Goal: Information Seeking & Learning: Learn about a topic

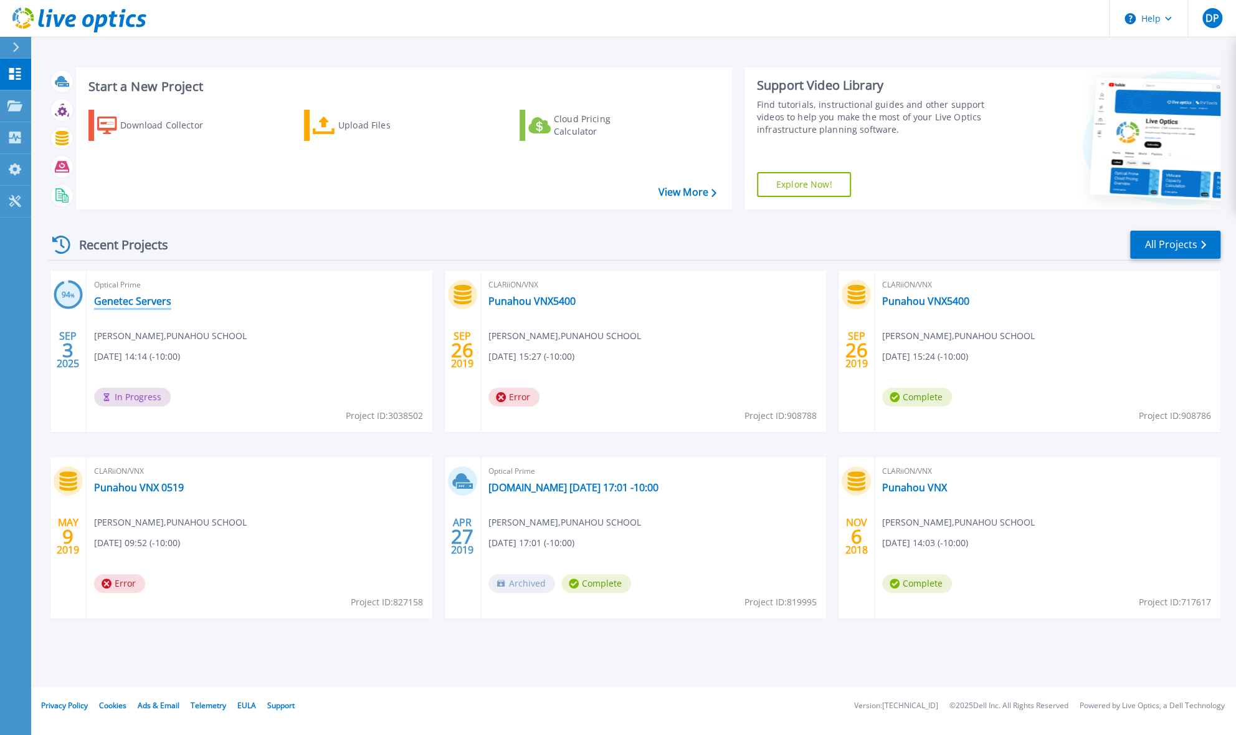
click at [125, 302] on link "Genetec Servers" at bounding box center [132, 301] width 77 height 12
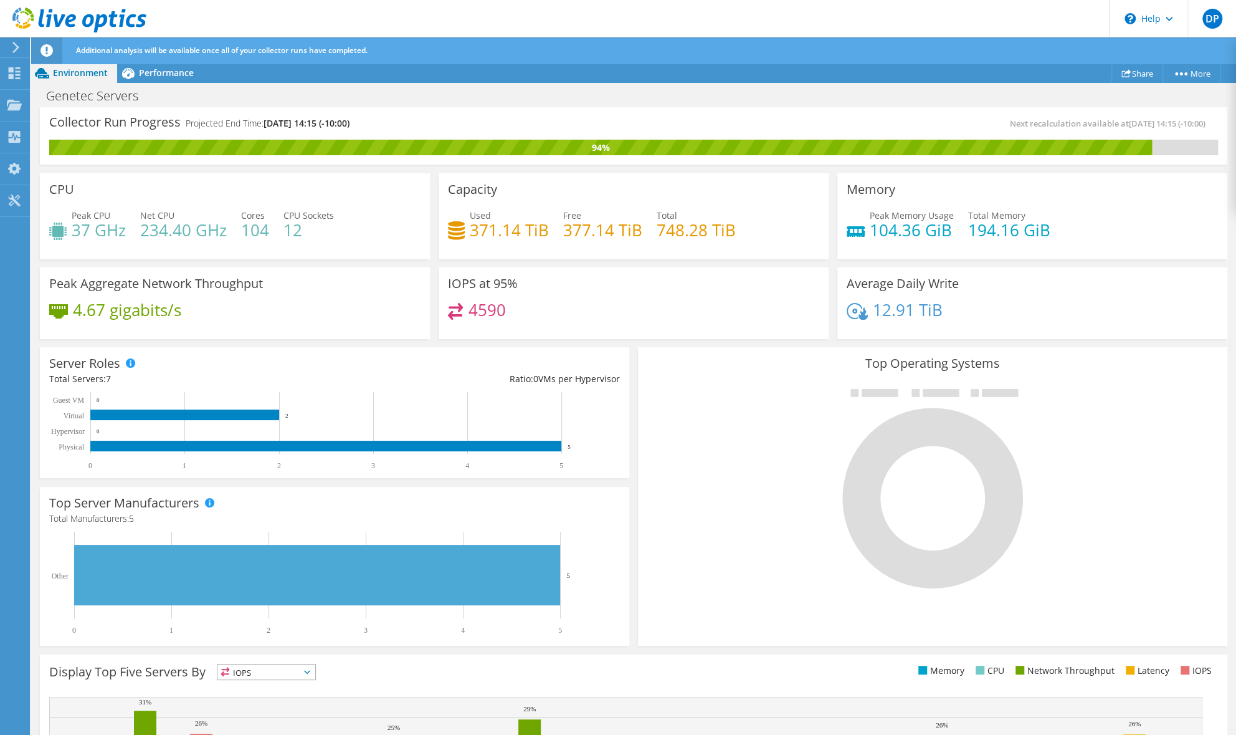
scroll to position [201, 0]
click at [487, 316] on h4 "4590" at bounding box center [487, 310] width 37 height 14
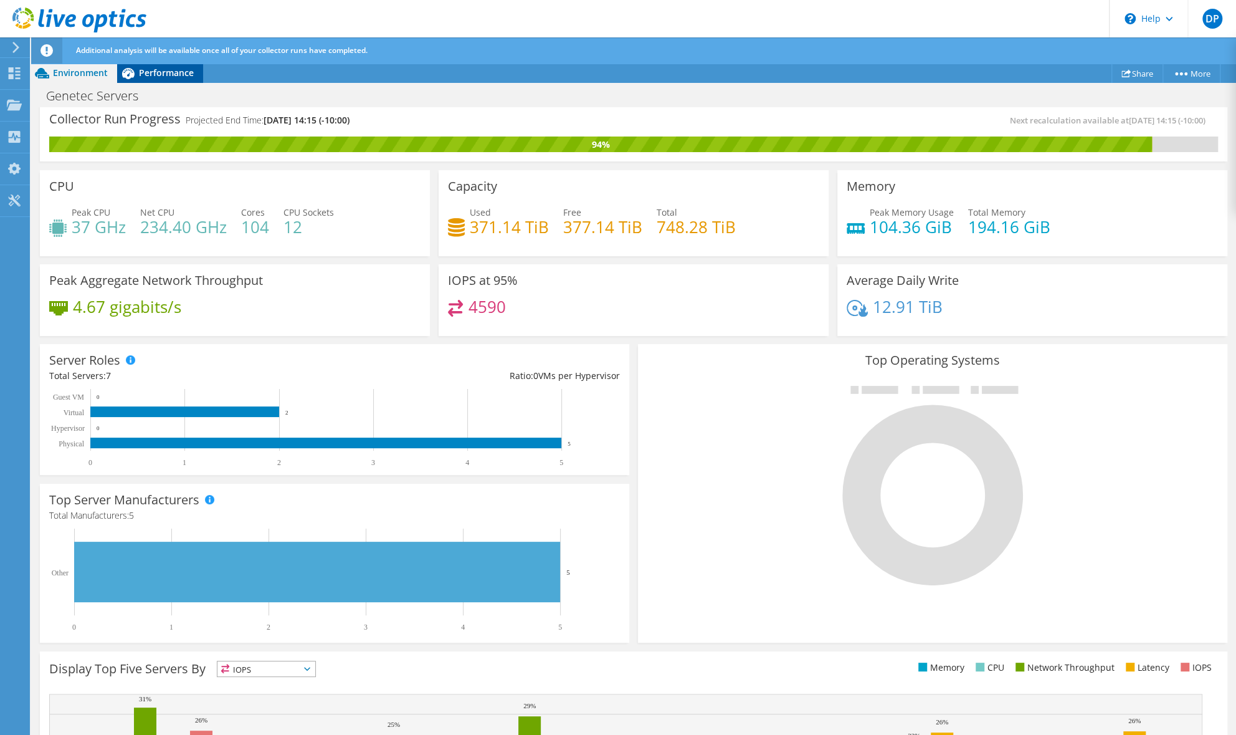
scroll to position [0, 0]
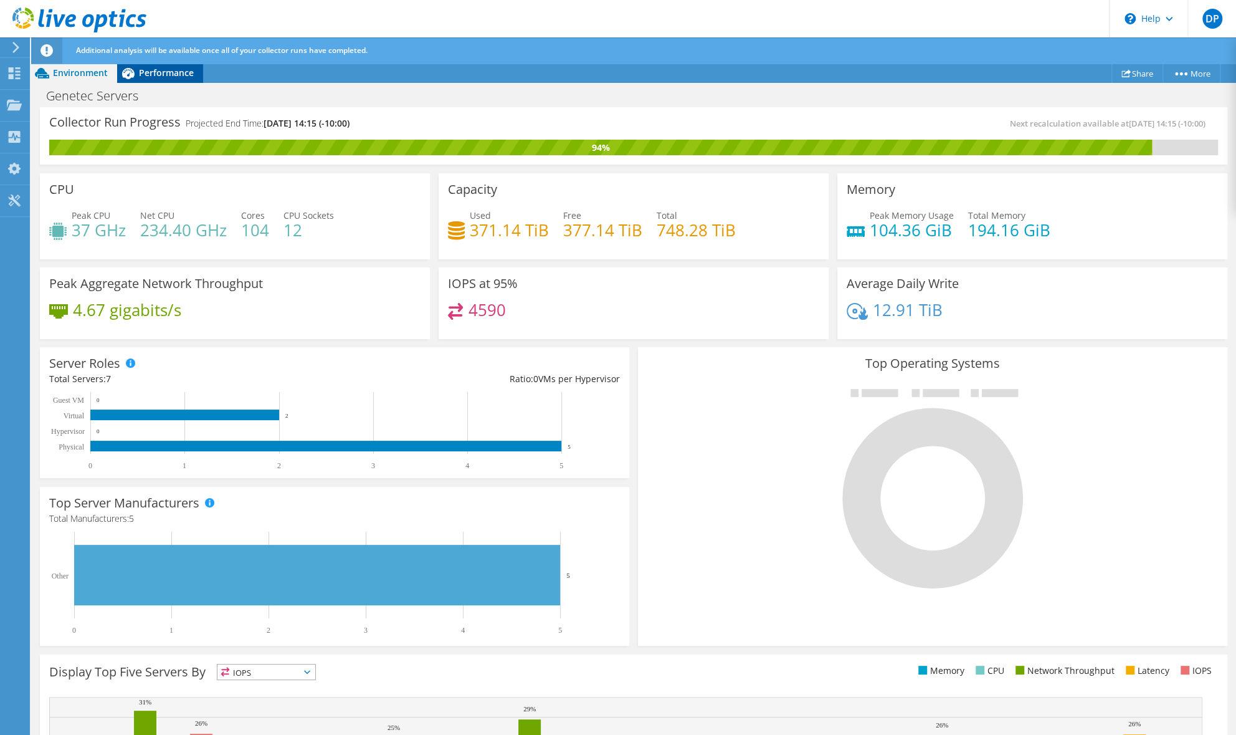
click at [167, 80] on div "Performance" at bounding box center [160, 73] width 86 height 20
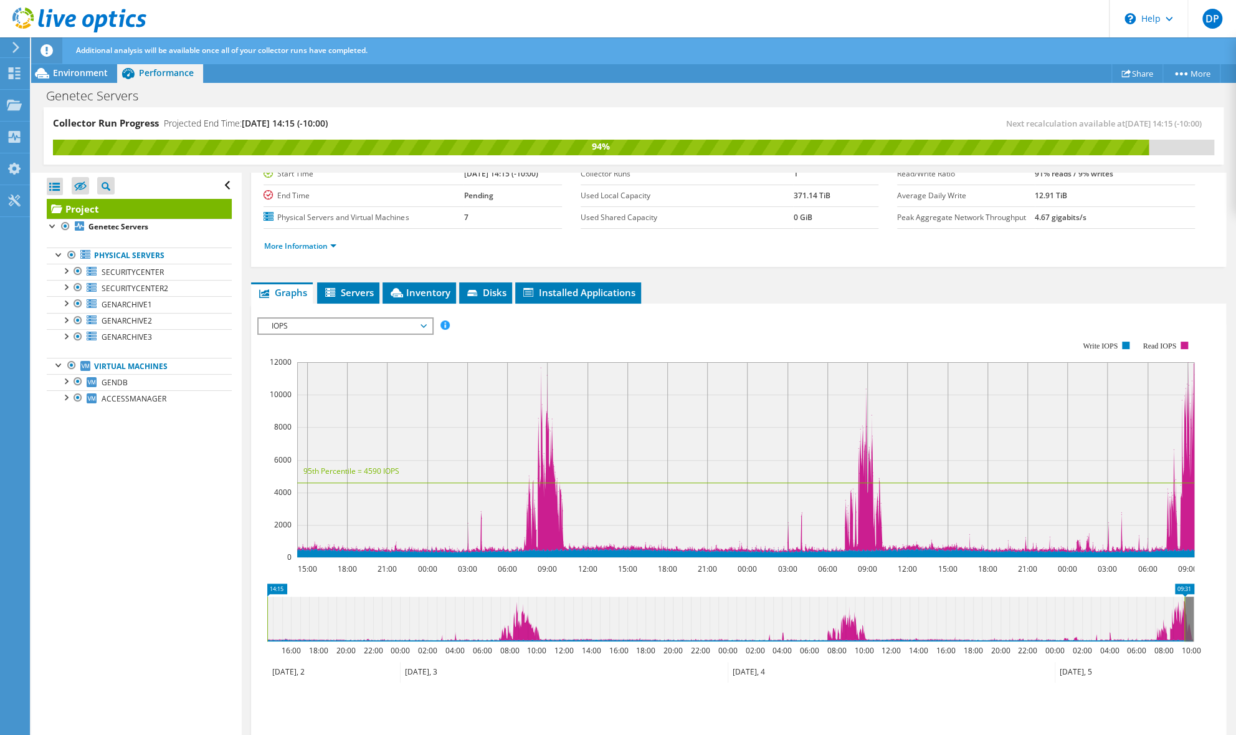
scroll to position [113, 0]
click at [370, 323] on span "IOPS" at bounding box center [345, 325] width 160 height 15
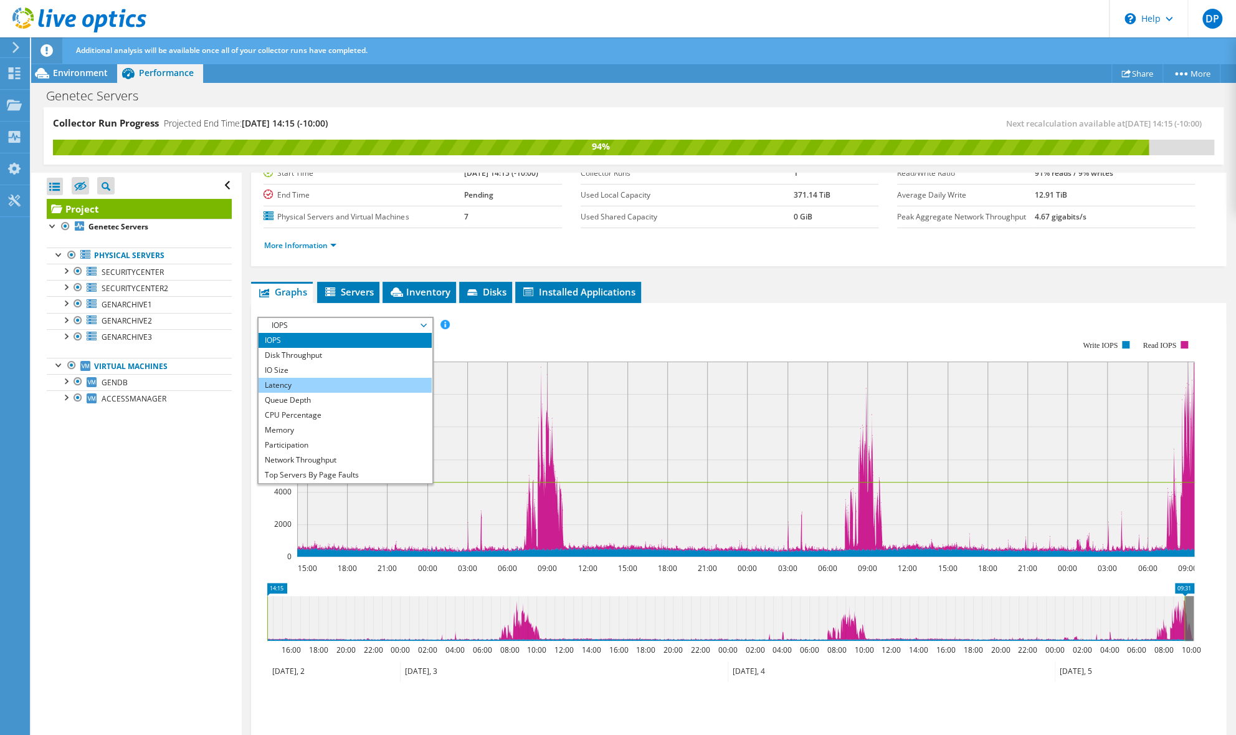
click at [347, 378] on li "Latency" at bounding box center [345, 385] width 173 height 15
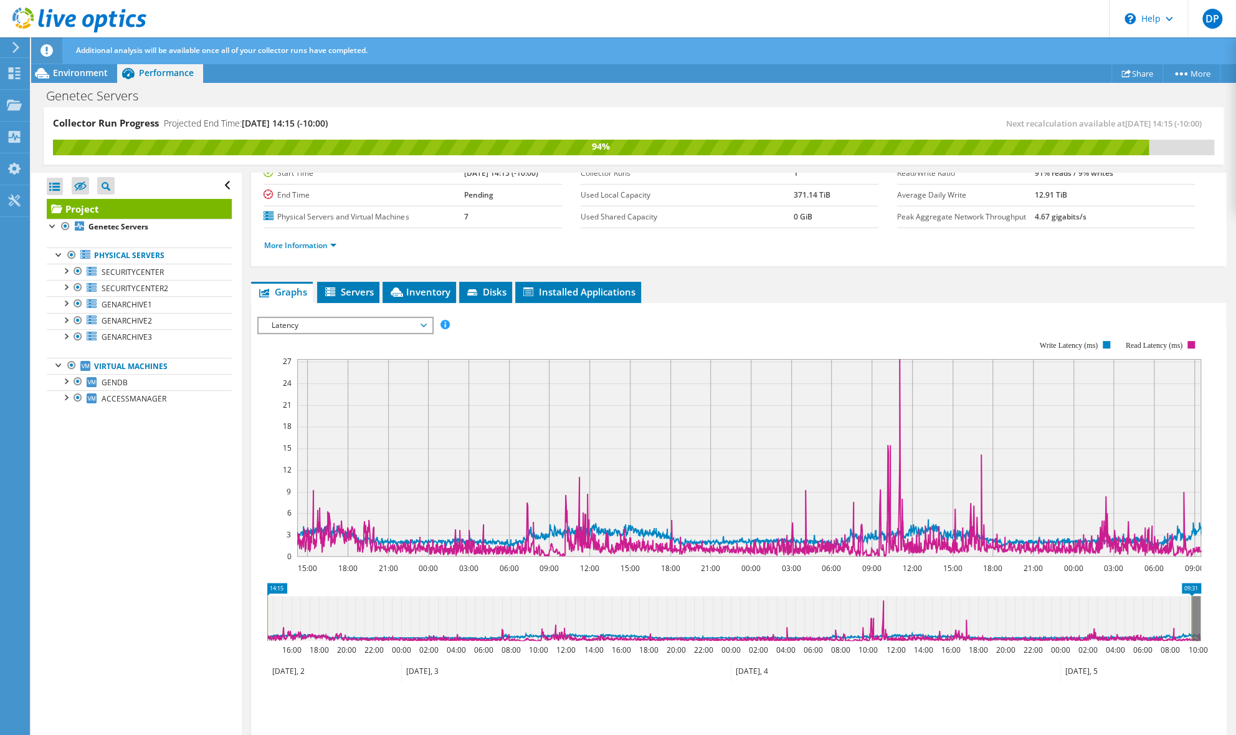
click at [406, 325] on span "Latency" at bounding box center [345, 325] width 160 height 15
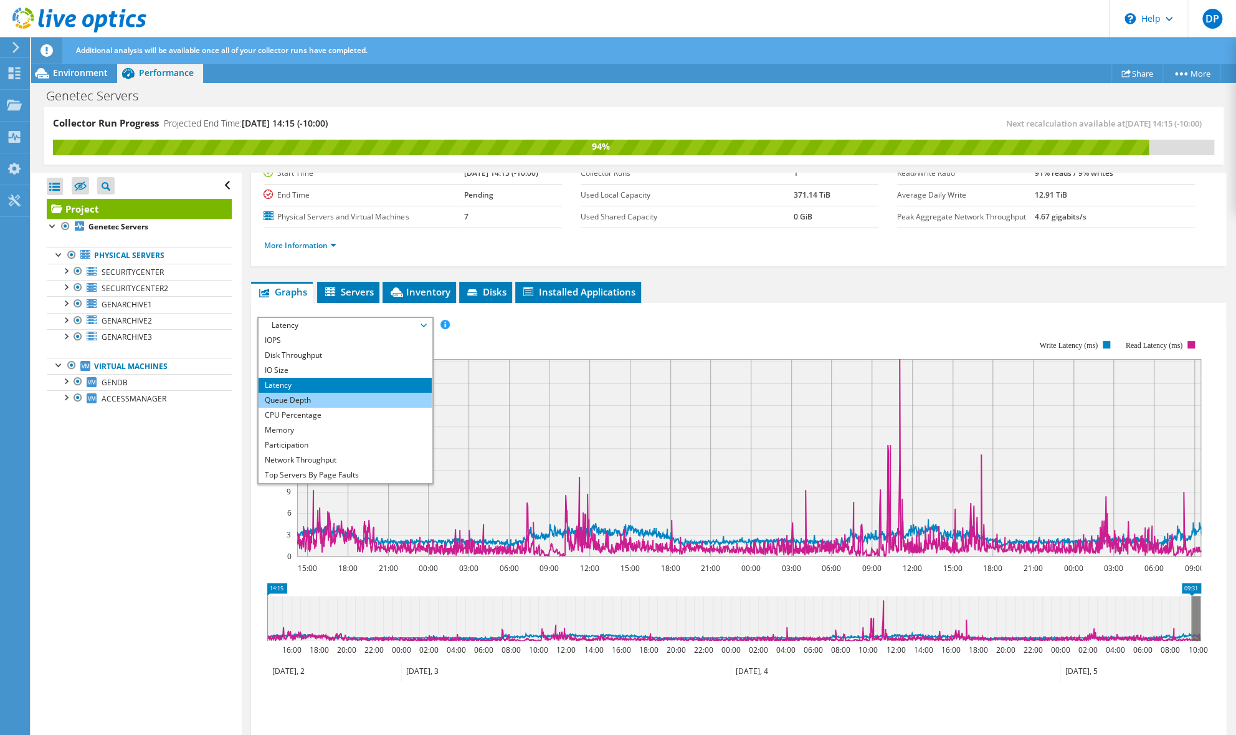
click at [325, 393] on li "Queue Depth" at bounding box center [345, 400] width 173 height 15
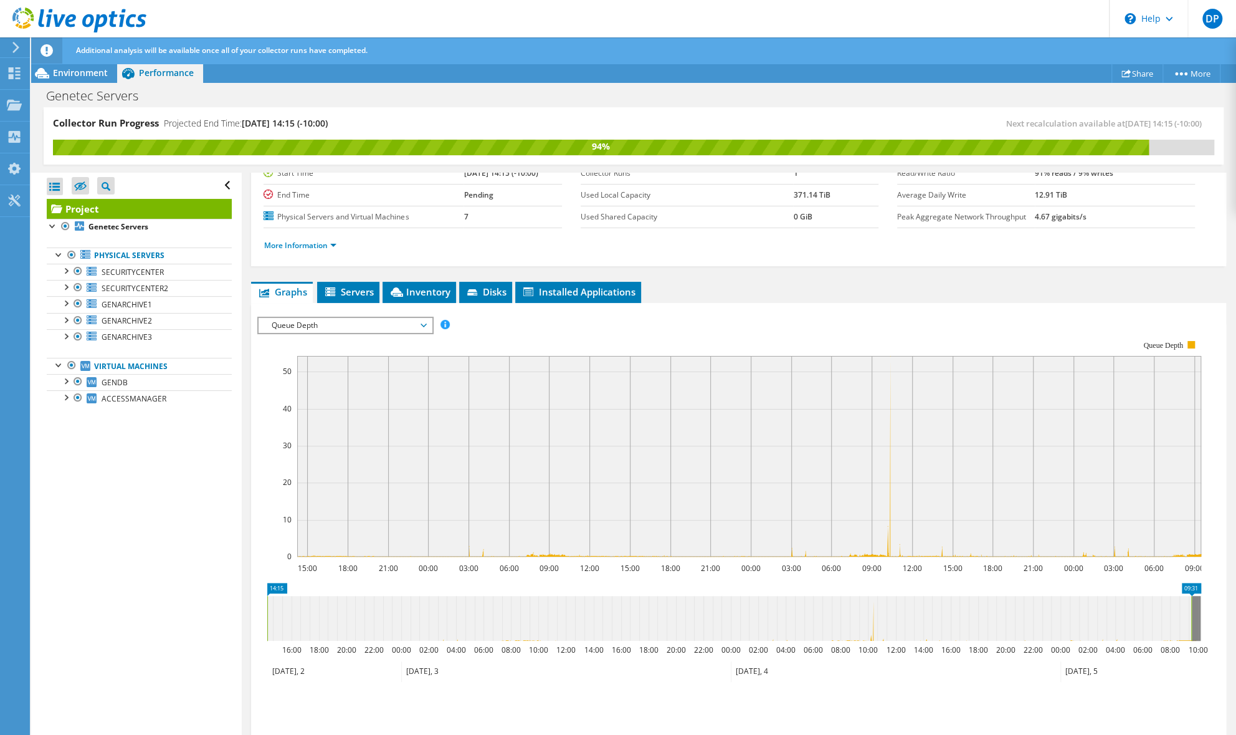
click at [384, 319] on span "Queue Depth" at bounding box center [345, 325] width 160 height 15
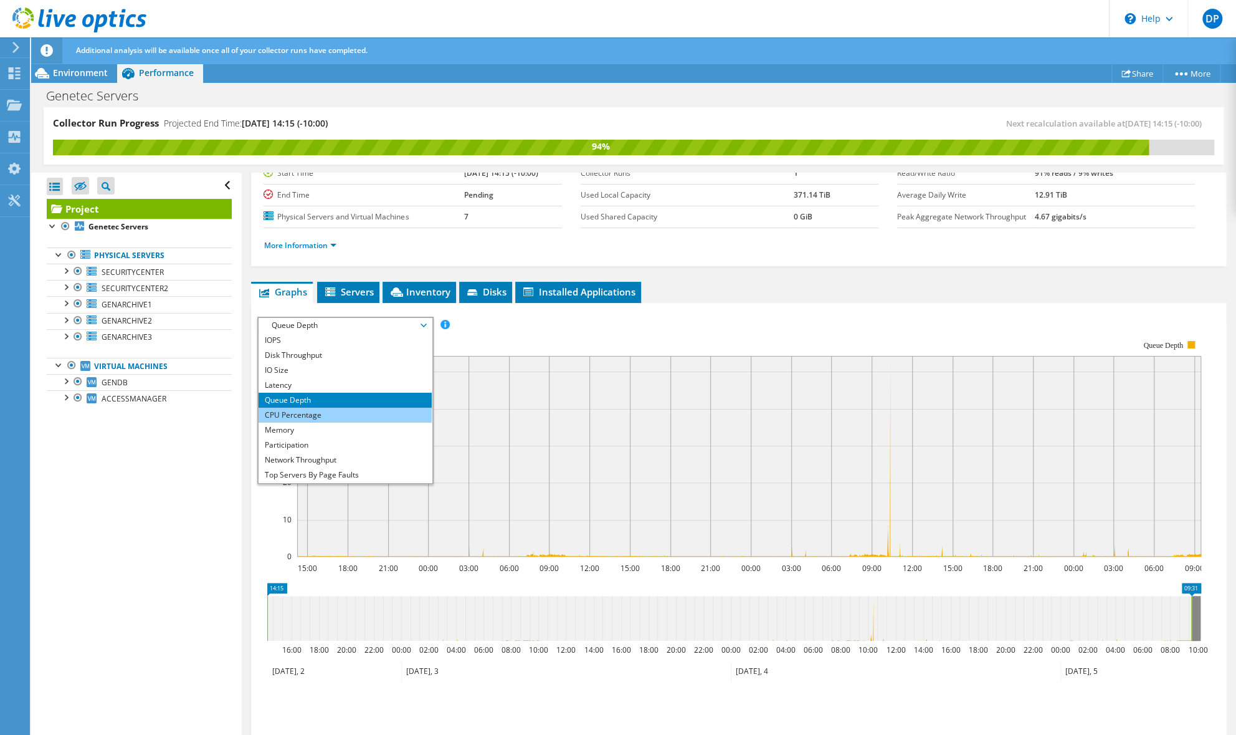
click at [338, 416] on li "CPU Percentage" at bounding box center [345, 415] width 173 height 15
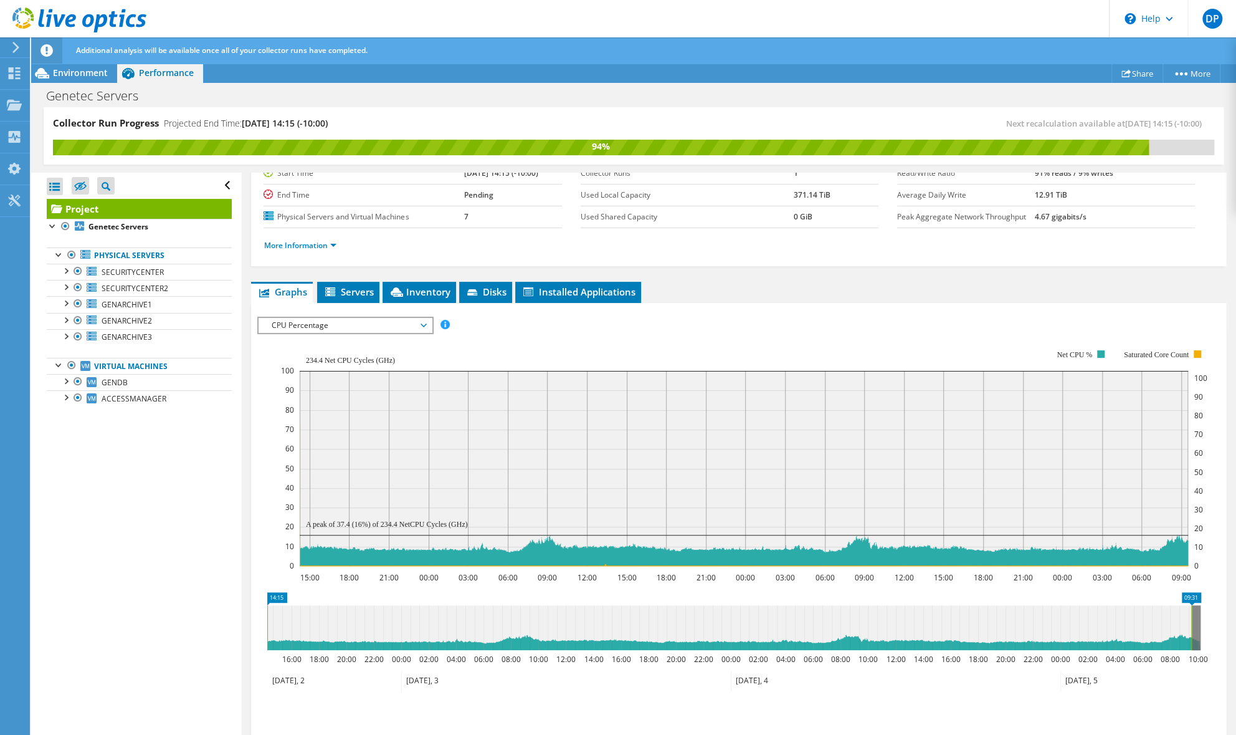
click at [399, 320] on span "CPU Percentage" at bounding box center [345, 325] width 160 height 15
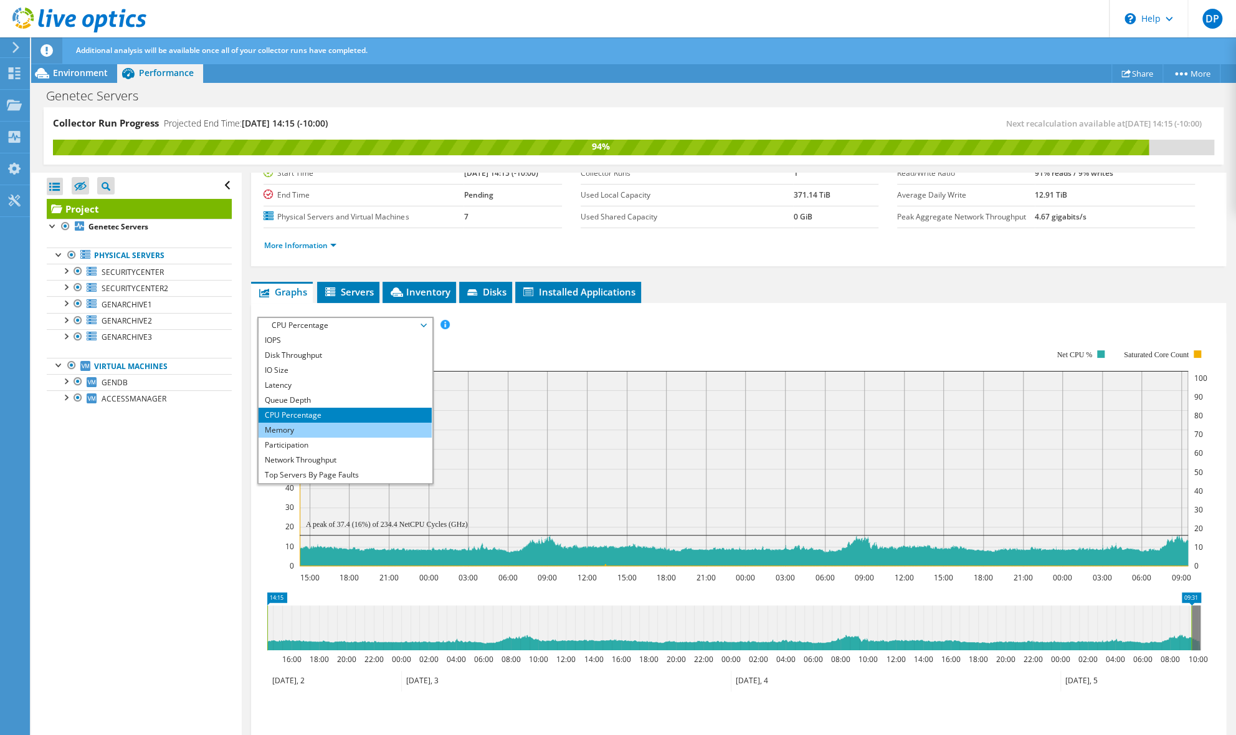
click at [330, 429] on li "Memory" at bounding box center [345, 429] width 173 height 15
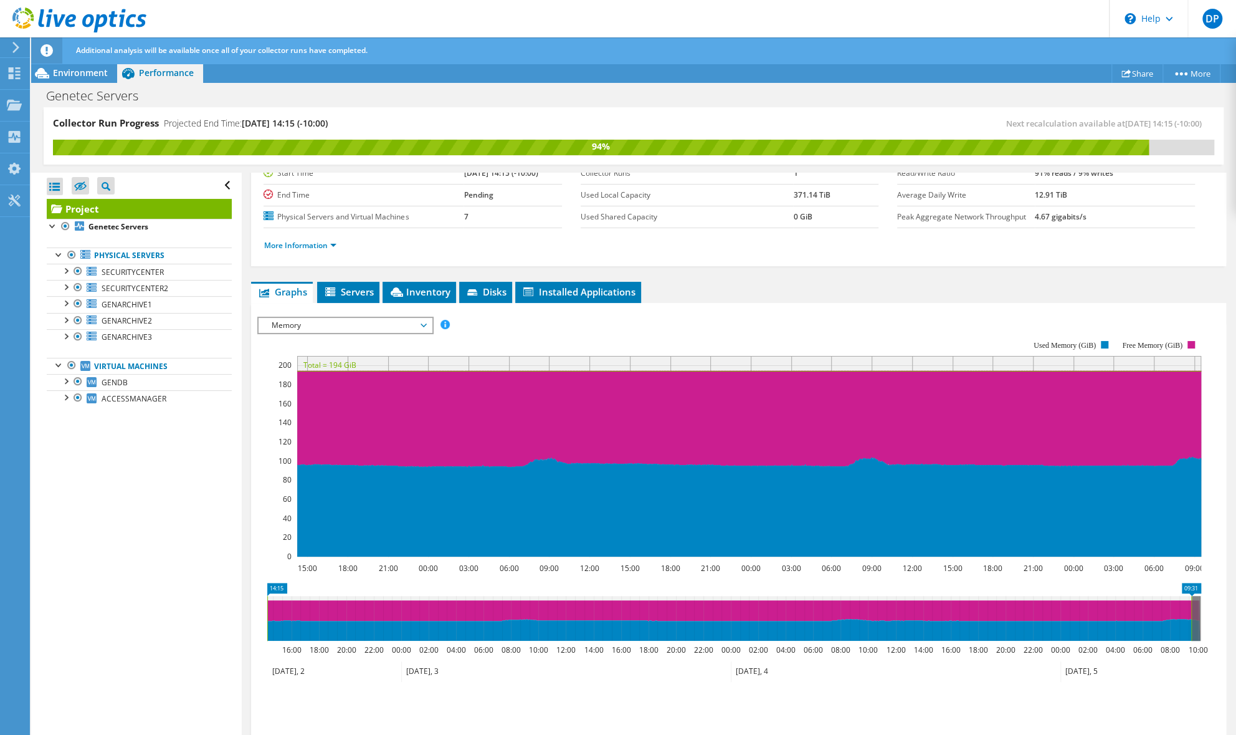
click at [374, 324] on span "Memory" at bounding box center [345, 325] width 160 height 15
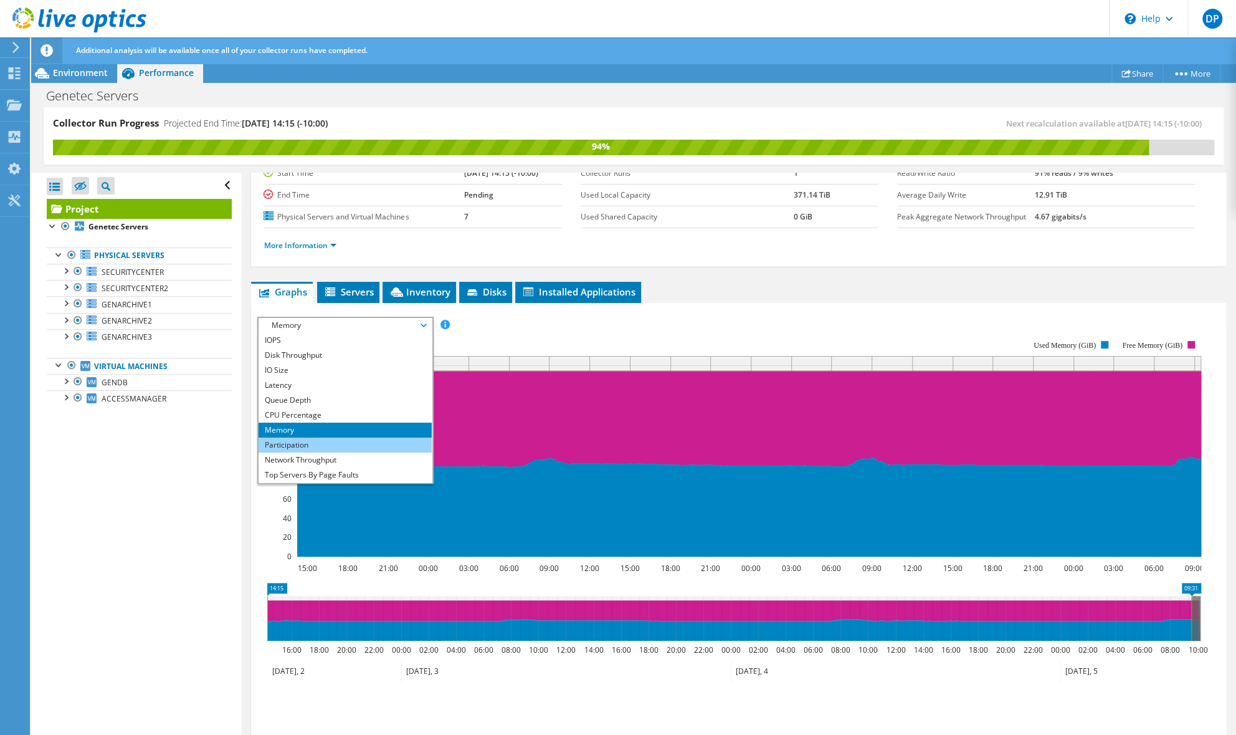
scroll to position [44, 0]
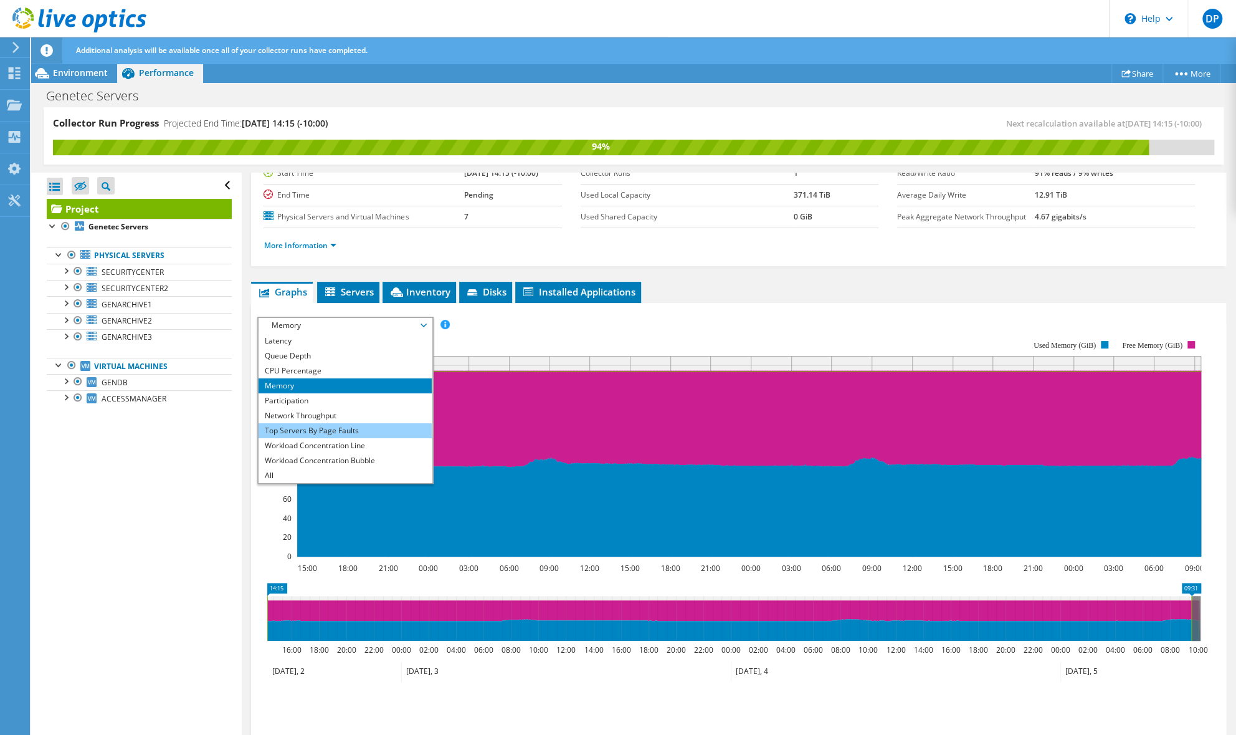
click at [335, 431] on li "Top Servers By Page Faults" at bounding box center [345, 430] width 173 height 15
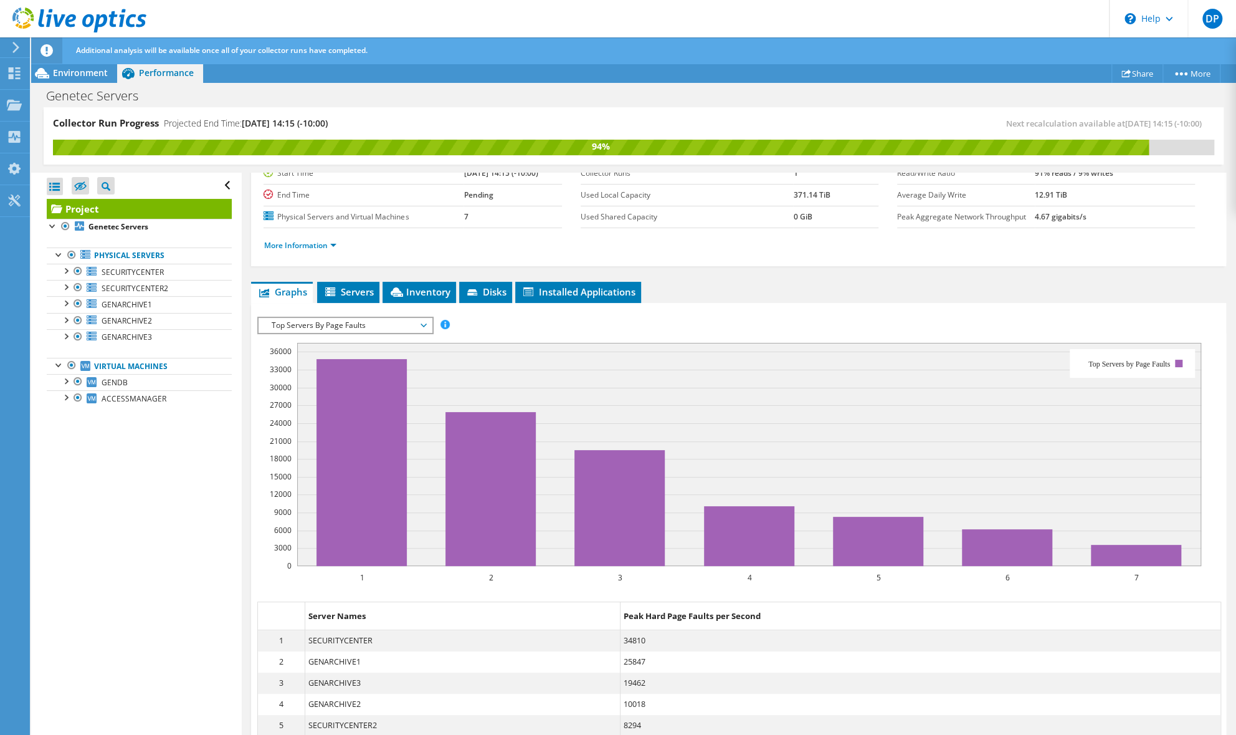
click at [330, 322] on span "Top Servers By Page Faults" at bounding box center [345, 325] width 160 height 15
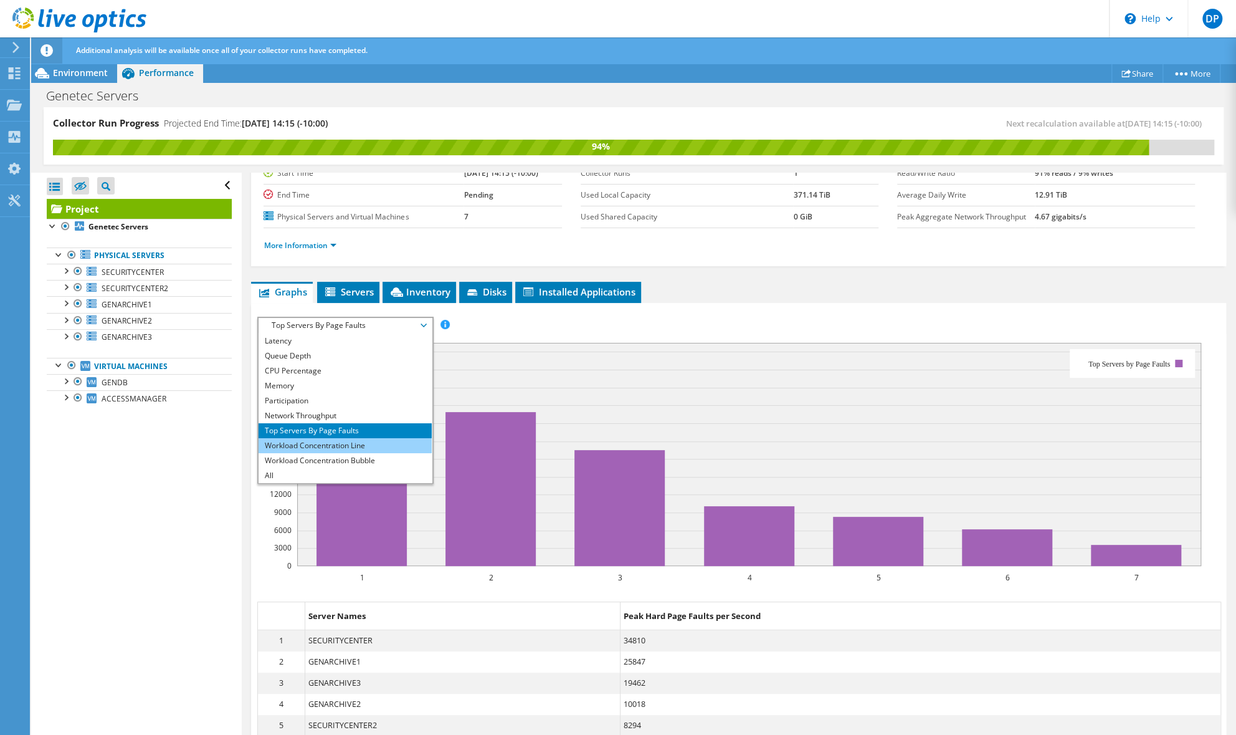
click at [321, 442] on li "Workload Concentration Line" at bounding box center [345, 445] width 173 height 15
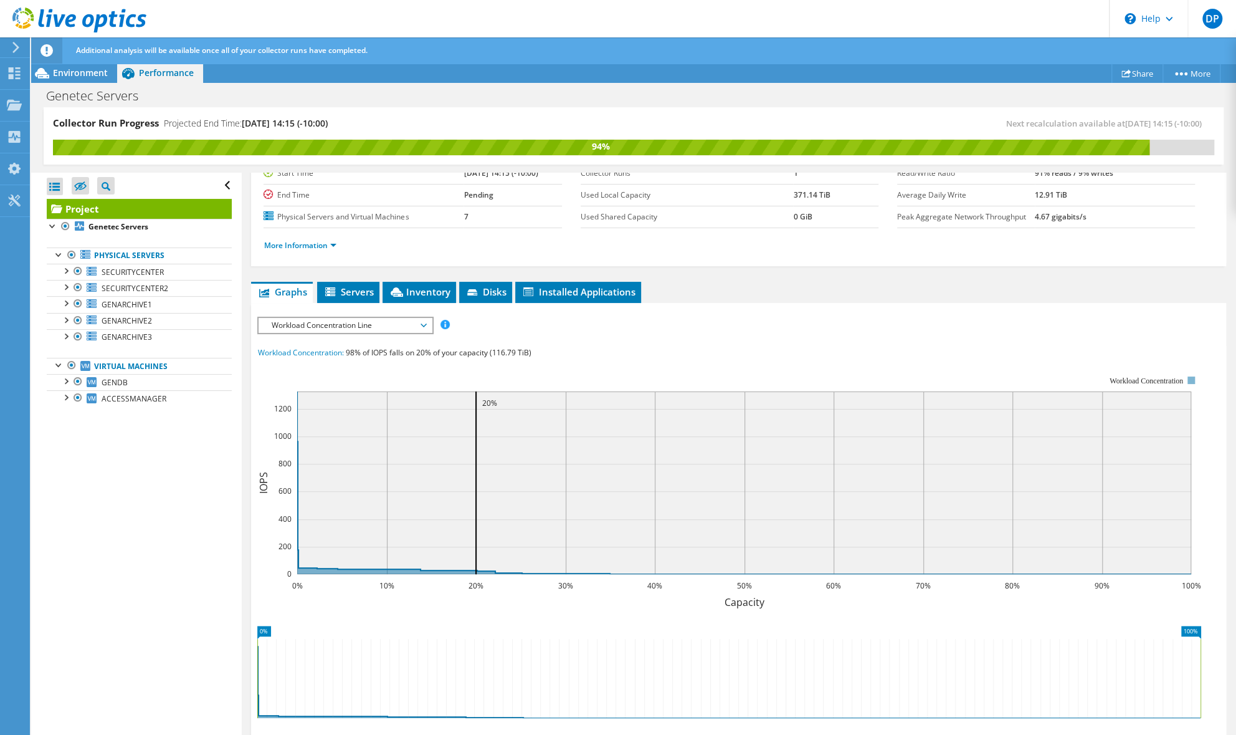
click at [348, 320] on span "Workload Concentration Line" at bounding box center [345, 325] width 160 height 15
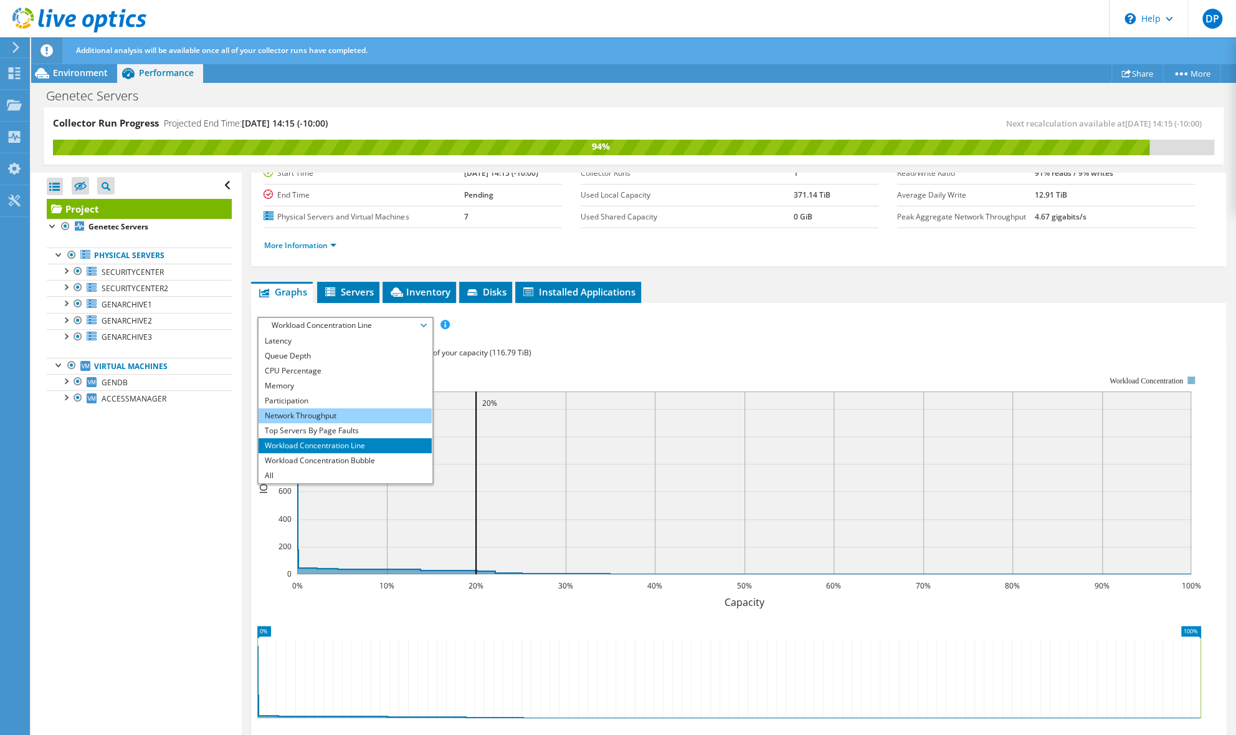
scroll to position [0, 0]
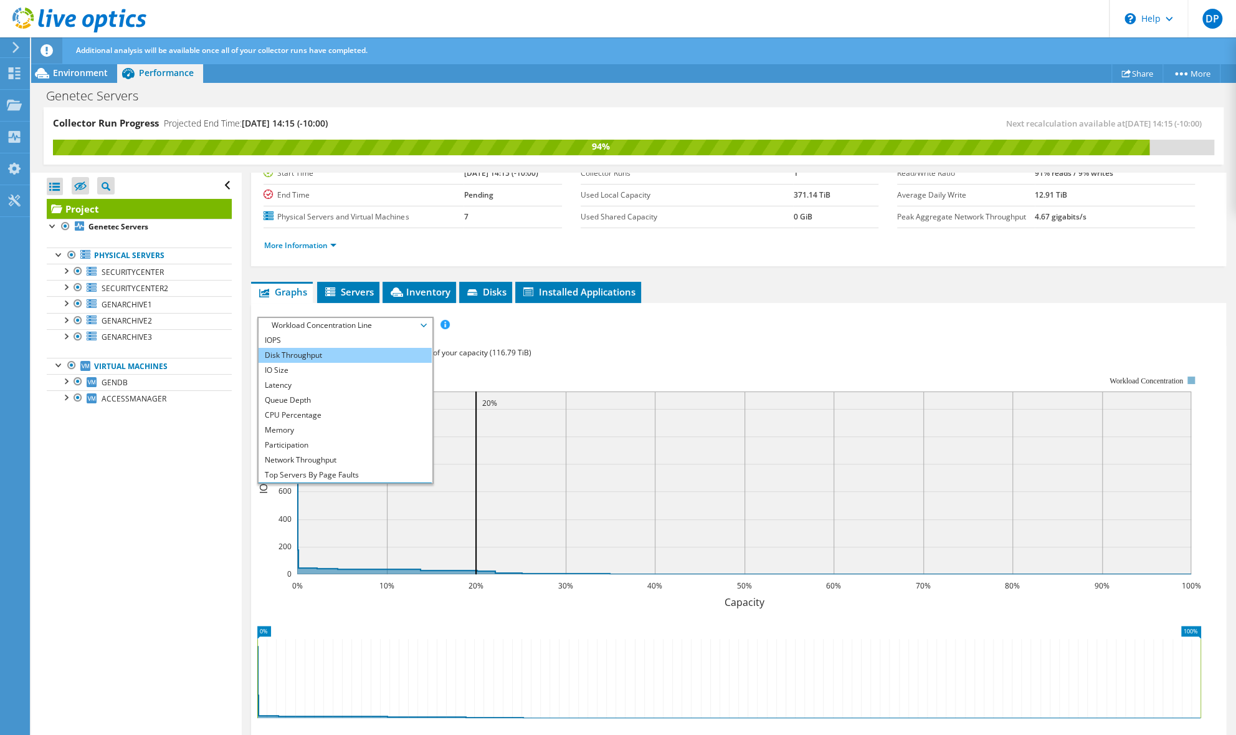
click at [317, 354] on li "Disk Throughput" at bounding box center [345, 355] width 173 height 15
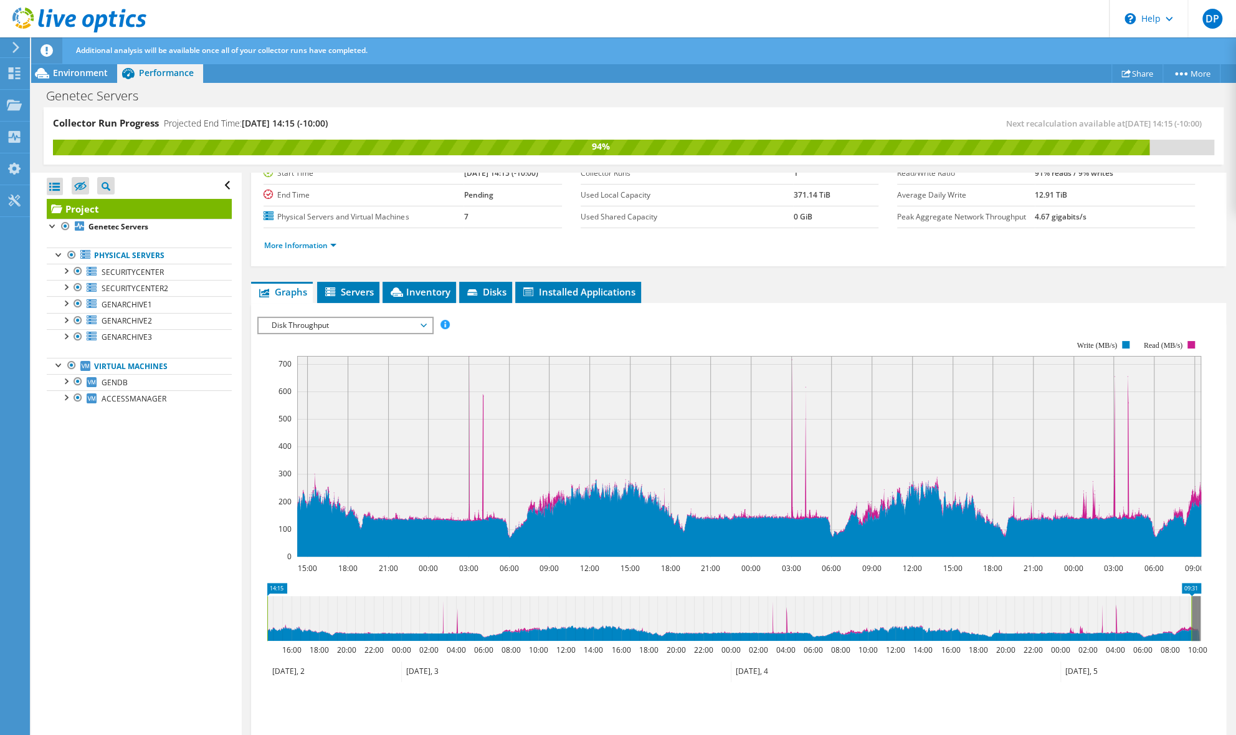
click at [343, 324] on span "Disk Throughput" at bounding box center [345, 325] width 160 height 15
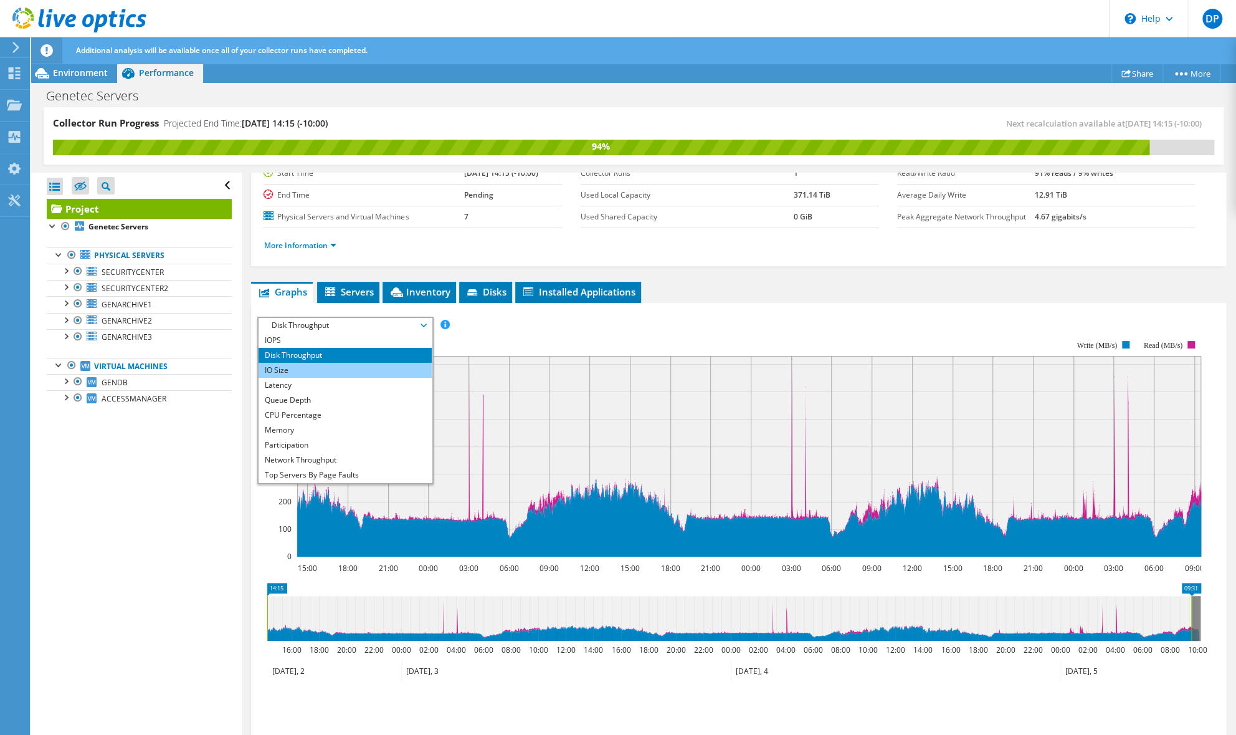
click at [295, 369] on li "IO Size" at bounding box center [345, 370] width 173 height 15
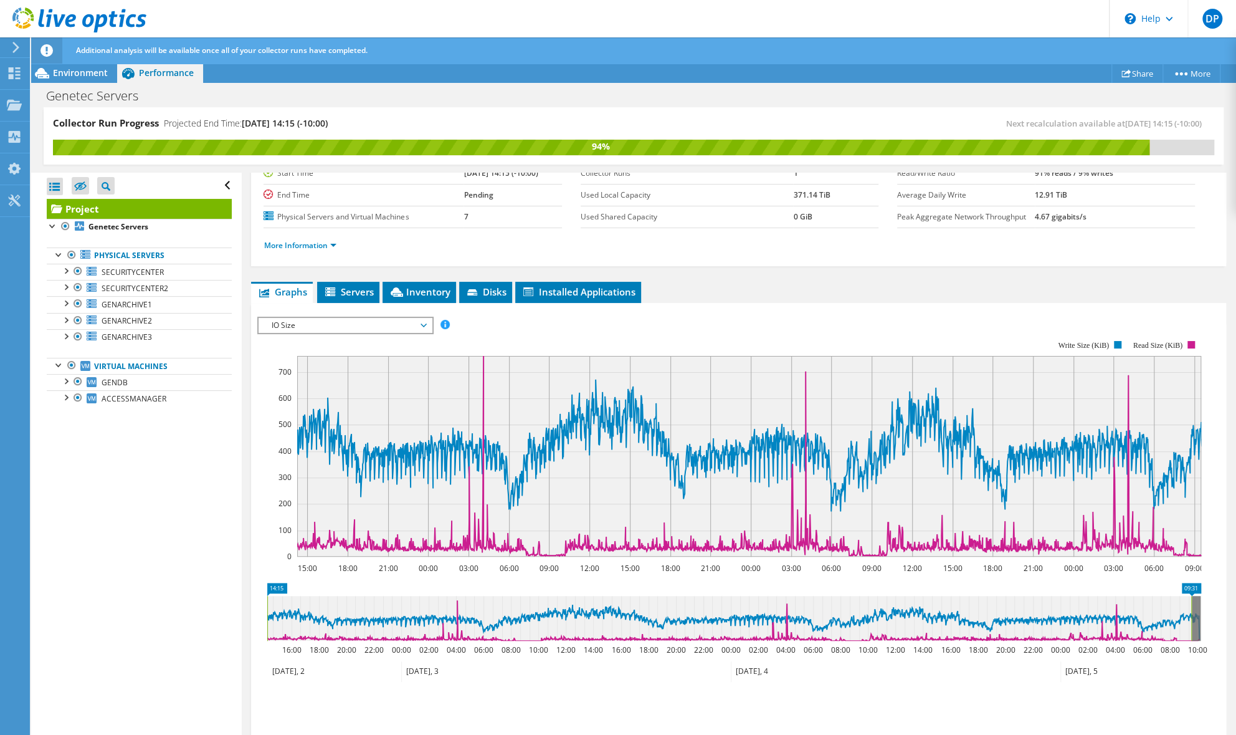
click at [343, 326] on span "IO Size" at bounding box center [345, 325] width 160 height 15
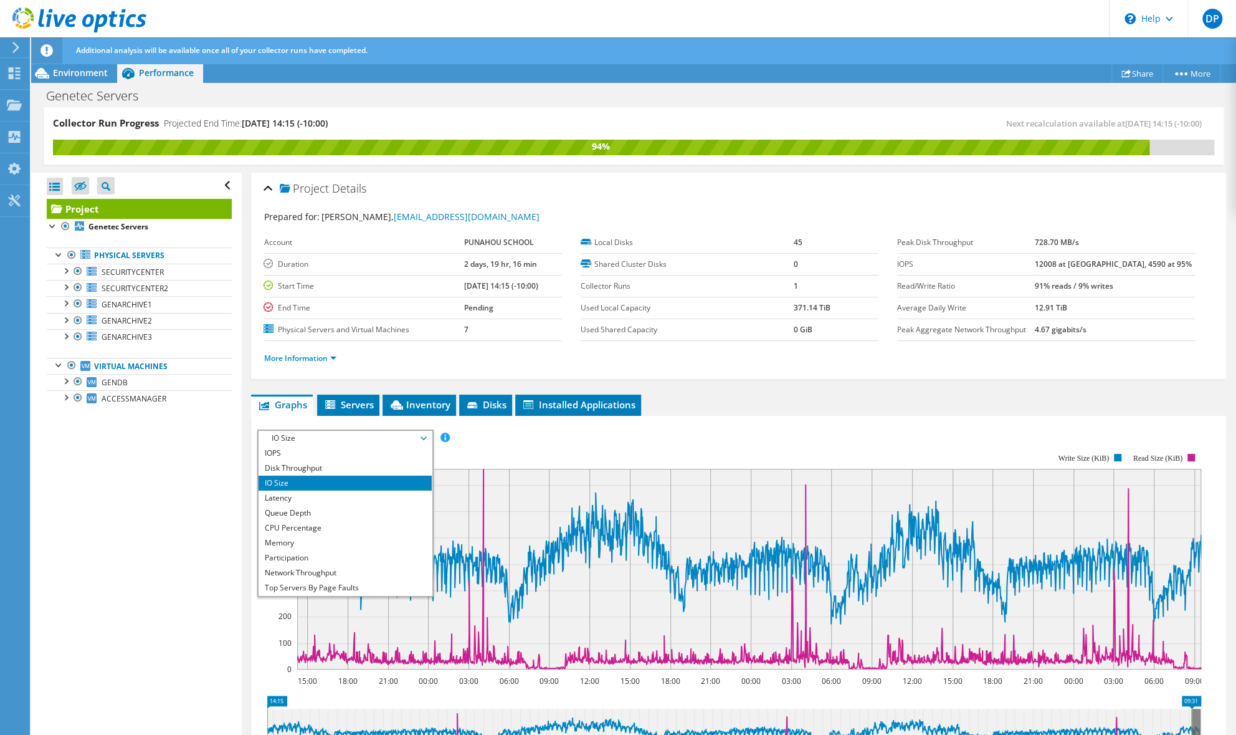
click at [197, 471] on div "Open All Close All Hide Excluded Nodes Project Tree Filter" at bounding box center [136, 454] width 210 height 563
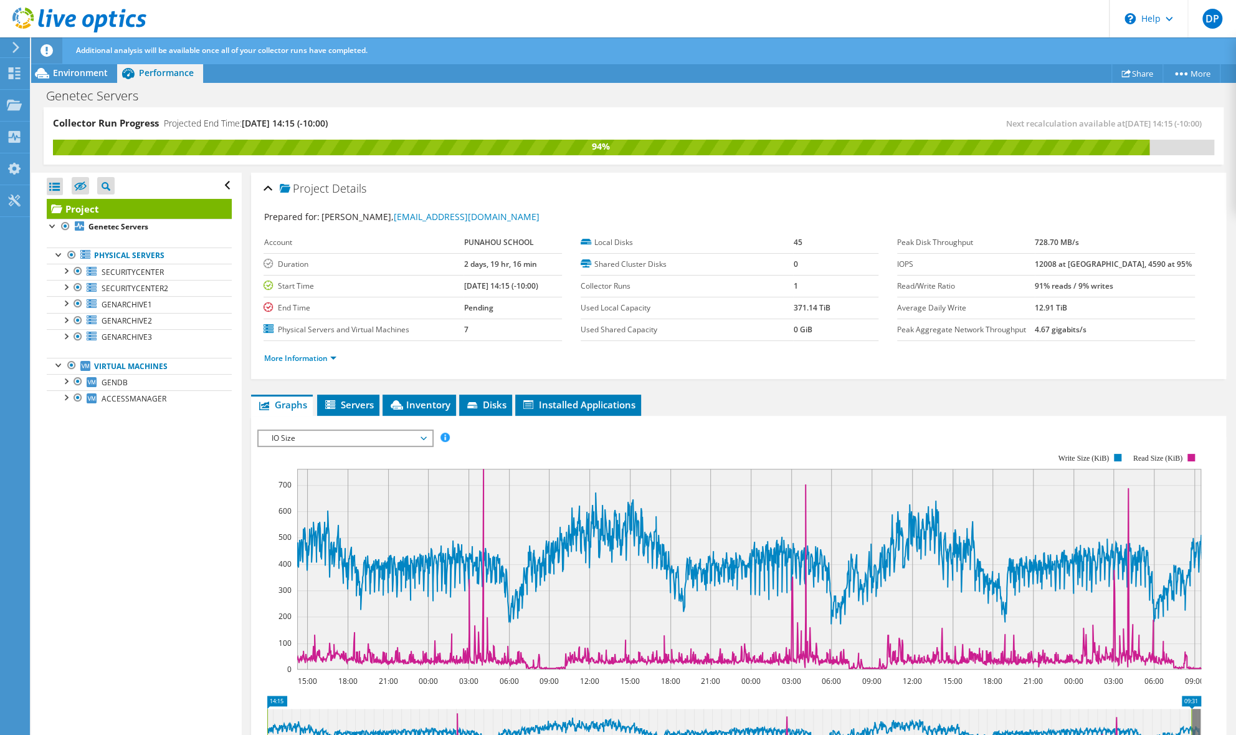
scroll to position [169, 0]
